Goal: Navigation & Orientation: Find specific page/section

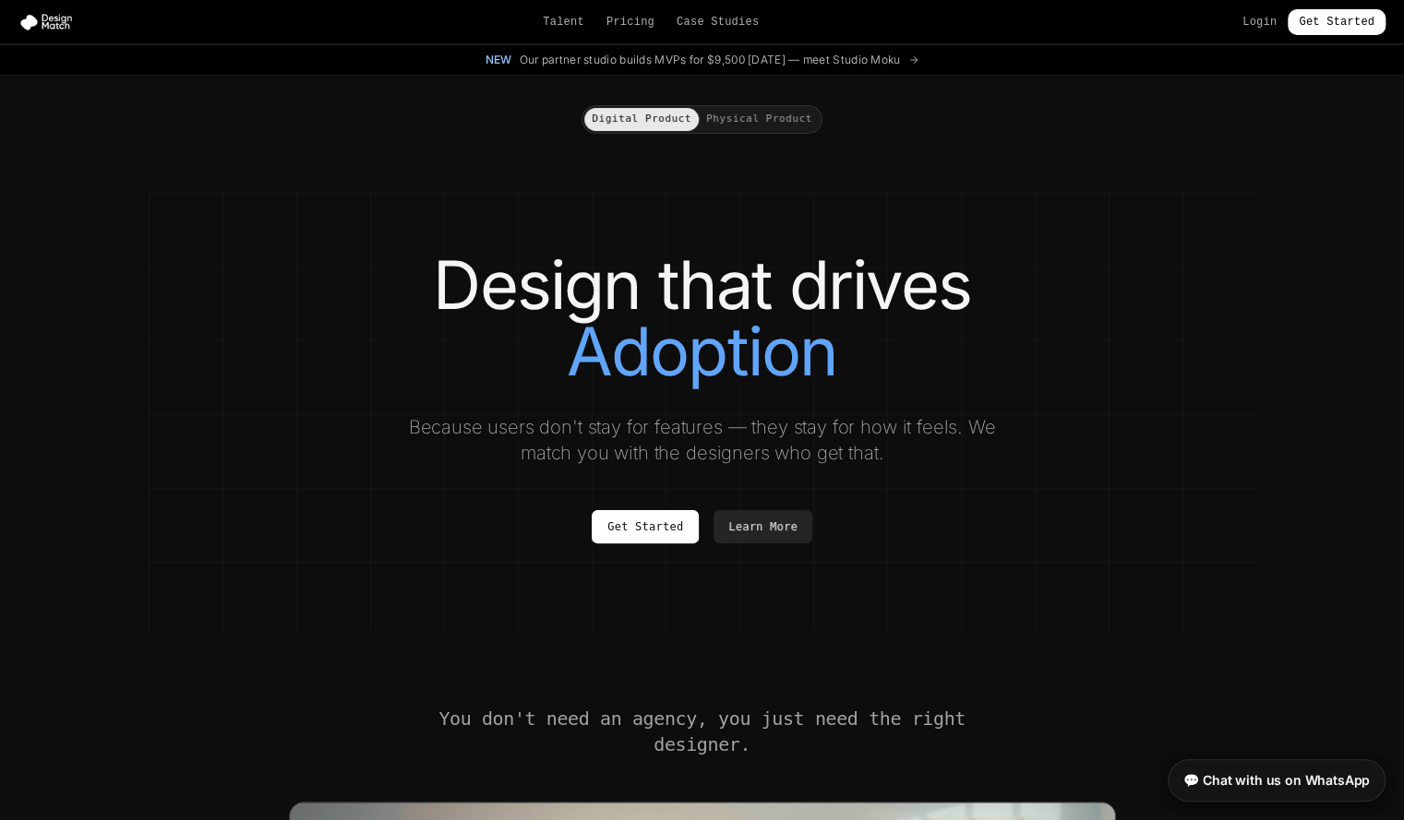
click at [695, 288] on h1 "Design that drives Adoption" at bounding box center [703, 318] width 1034 height 133
click at [580, 20] on link "Talent" at bounding box center [564, 22] width 42 height 15
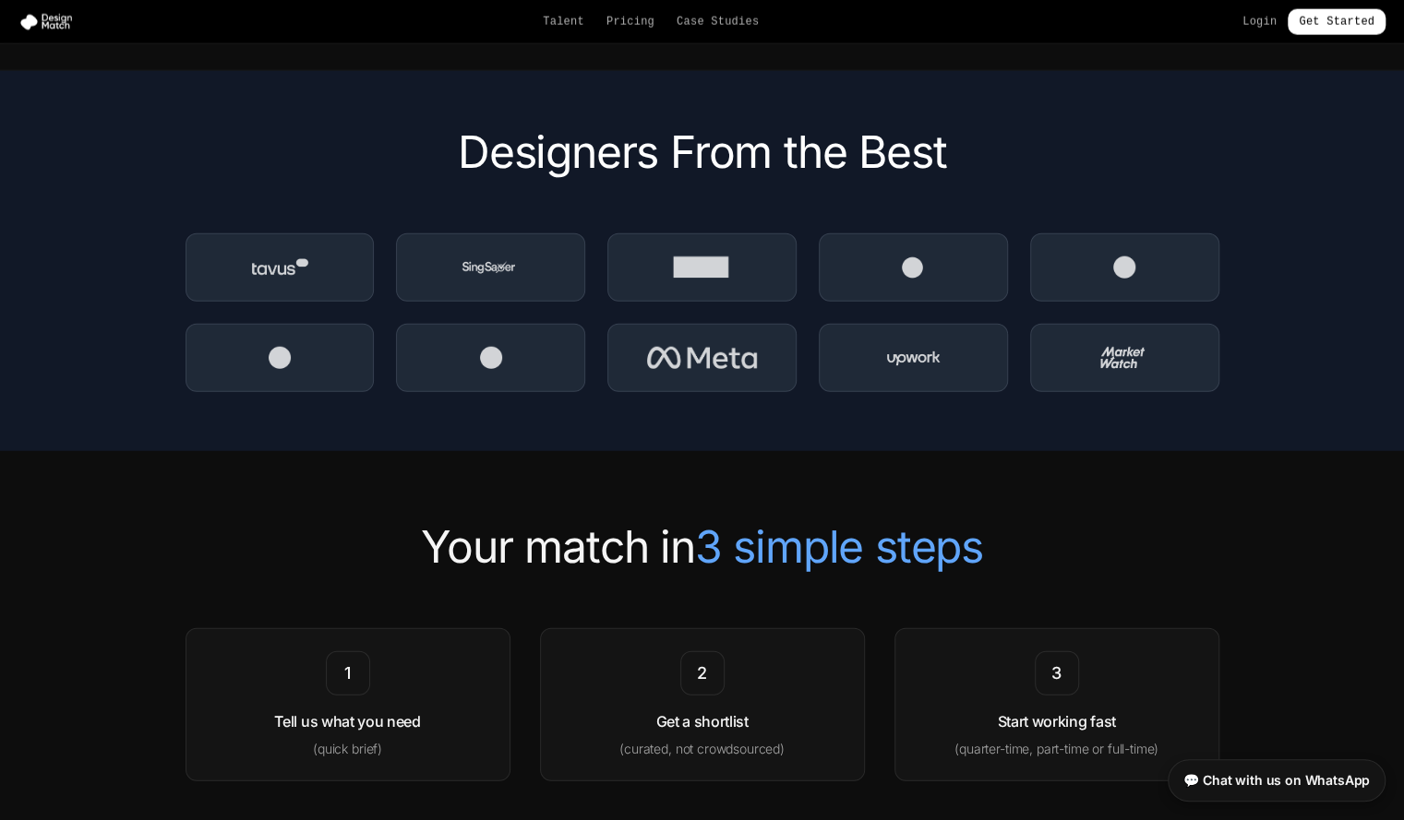
scroll to position [2583, 0]
click at [703, 160] on h2 "Designers From the Best" at bounding box center [703, 153] width 1034 height 44
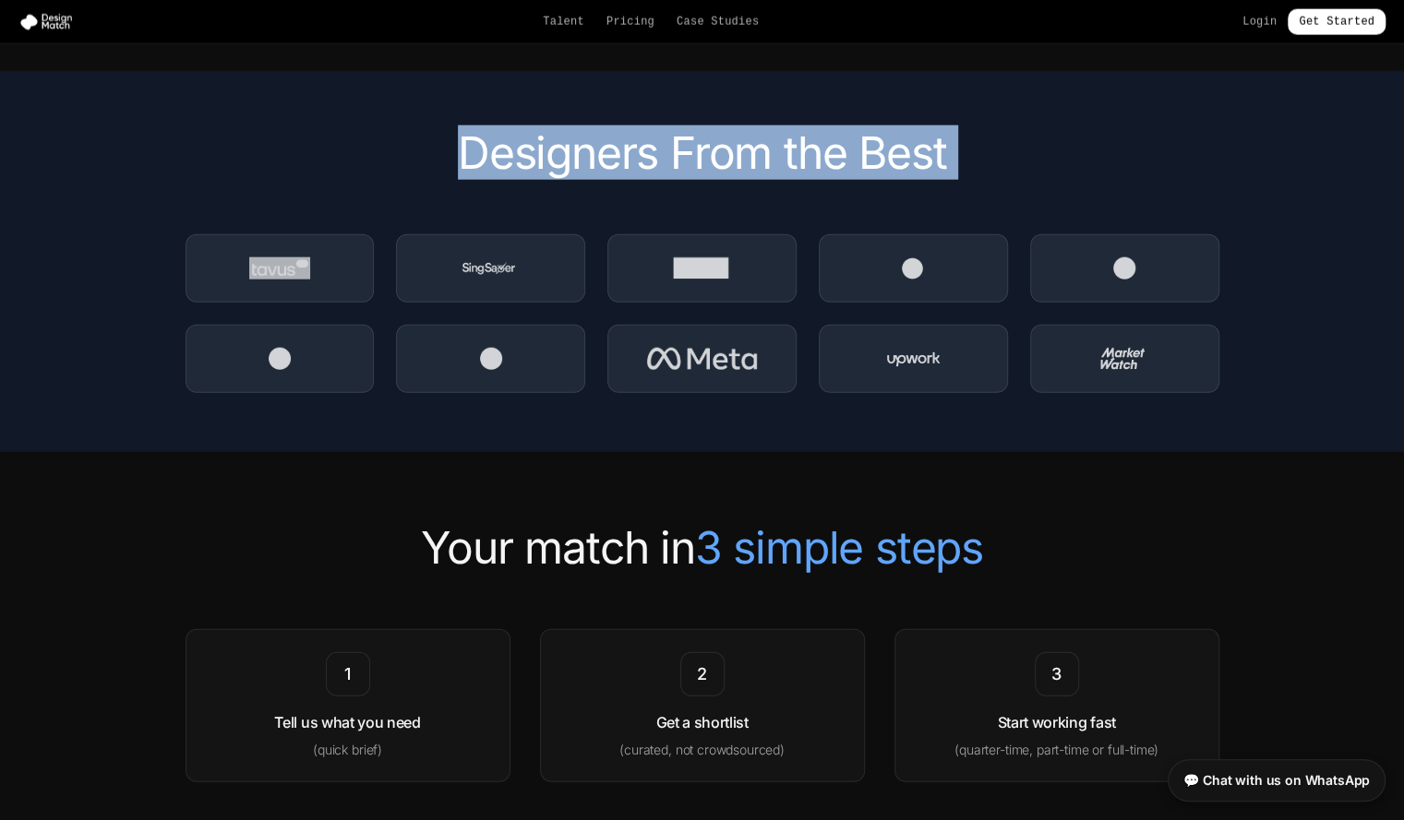
click at [703, 160] on h2 "Designers From the Best" at bounding box center [703, 153] width 1034 height 44
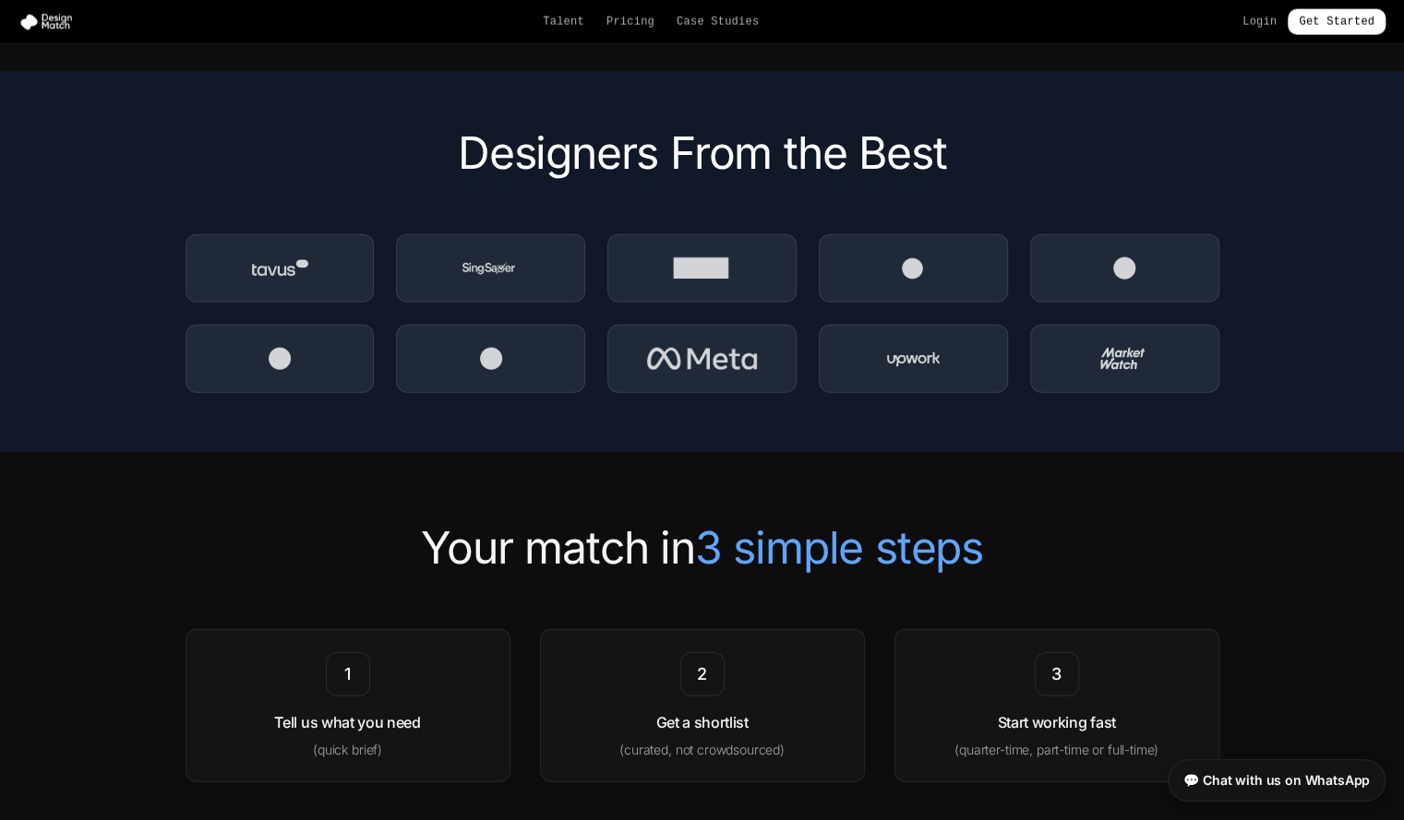
click at [758, 427] on section "Designers From the Best" at bounding box center [702, 262] width 1404 height 380
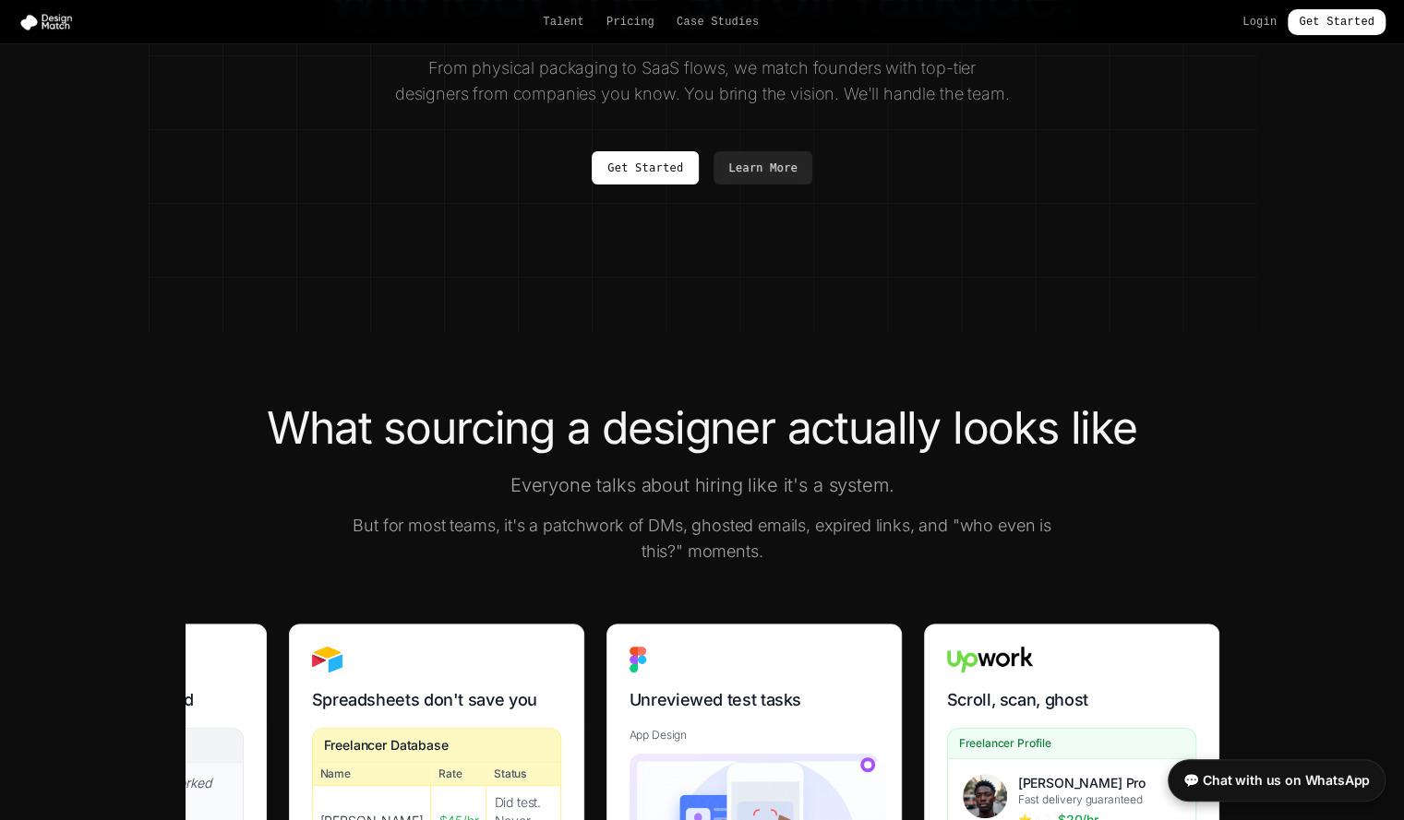
scroll to position [0, 0]
